Goal: Transaction & Acquisition: Purchase product/service

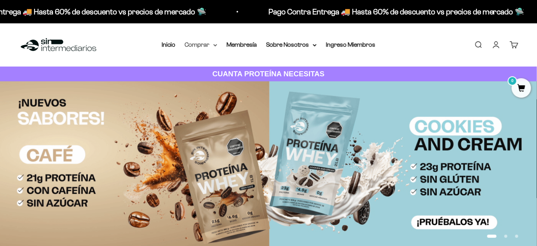
click at [199, 47] on summary "Comprar" at bounding box center [201, 45] width 33 height 10
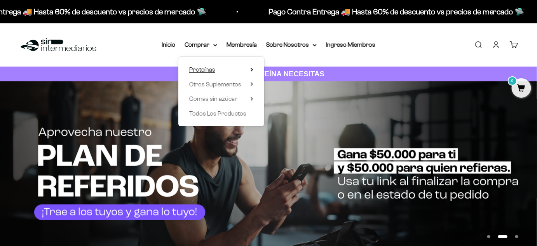
click at [223, 71] on summary "Proteínas" at bounding box center [221, 70] width 64 height 10
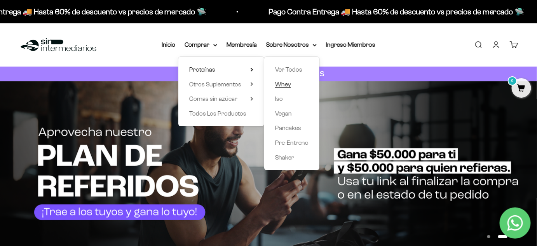
click at [286, 88] on span "Whey" at bounding box center [283, 84] width 16 height 10
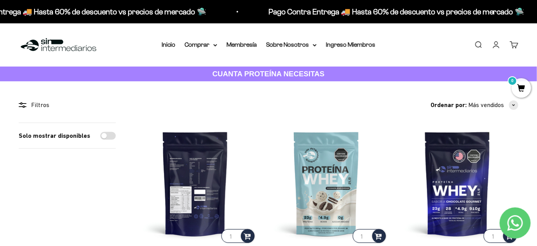
click at [195, 169] on img at bounding box center [196, 183] width 122 height 122
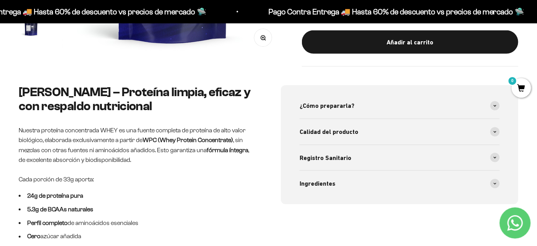
scroll to position [302, 0]
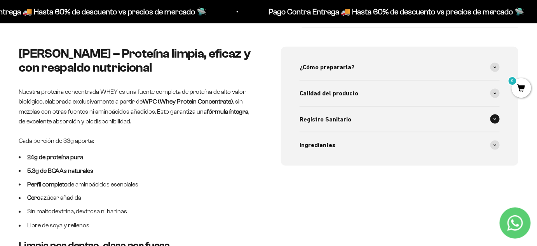
click at [493, 121] on span at bounding box center [495, 118] width 9 height 9
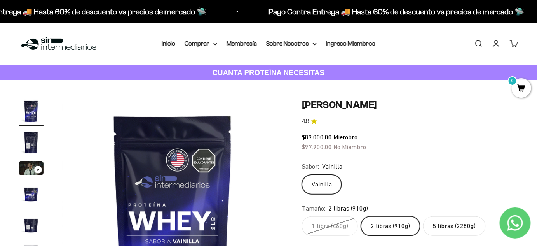
scroll to position [0, 0]
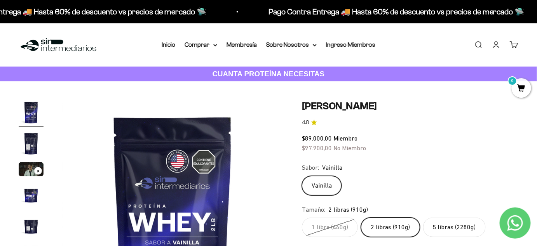
click at [34, 146] on img "Ir al artículo 2" at bounding box center [31, 143] width 25 height 25
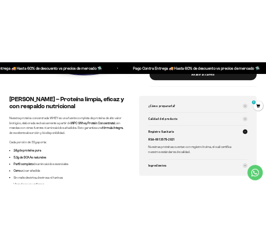
scroll to position [0, 266]
